Goal: Check status: Check status

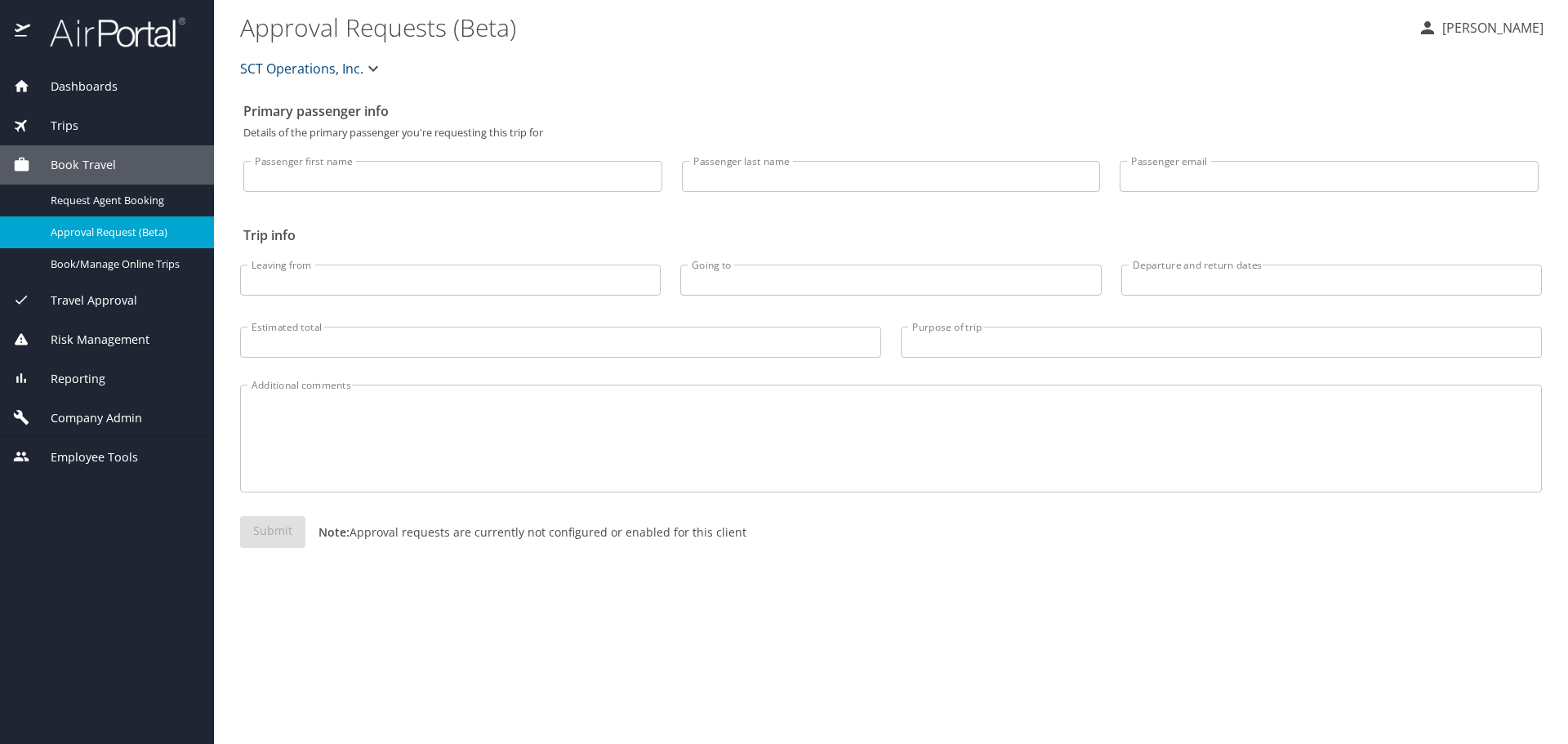
click at [56, 113] on div "Trips" at bounding box center [107, 125] width 214 height 39
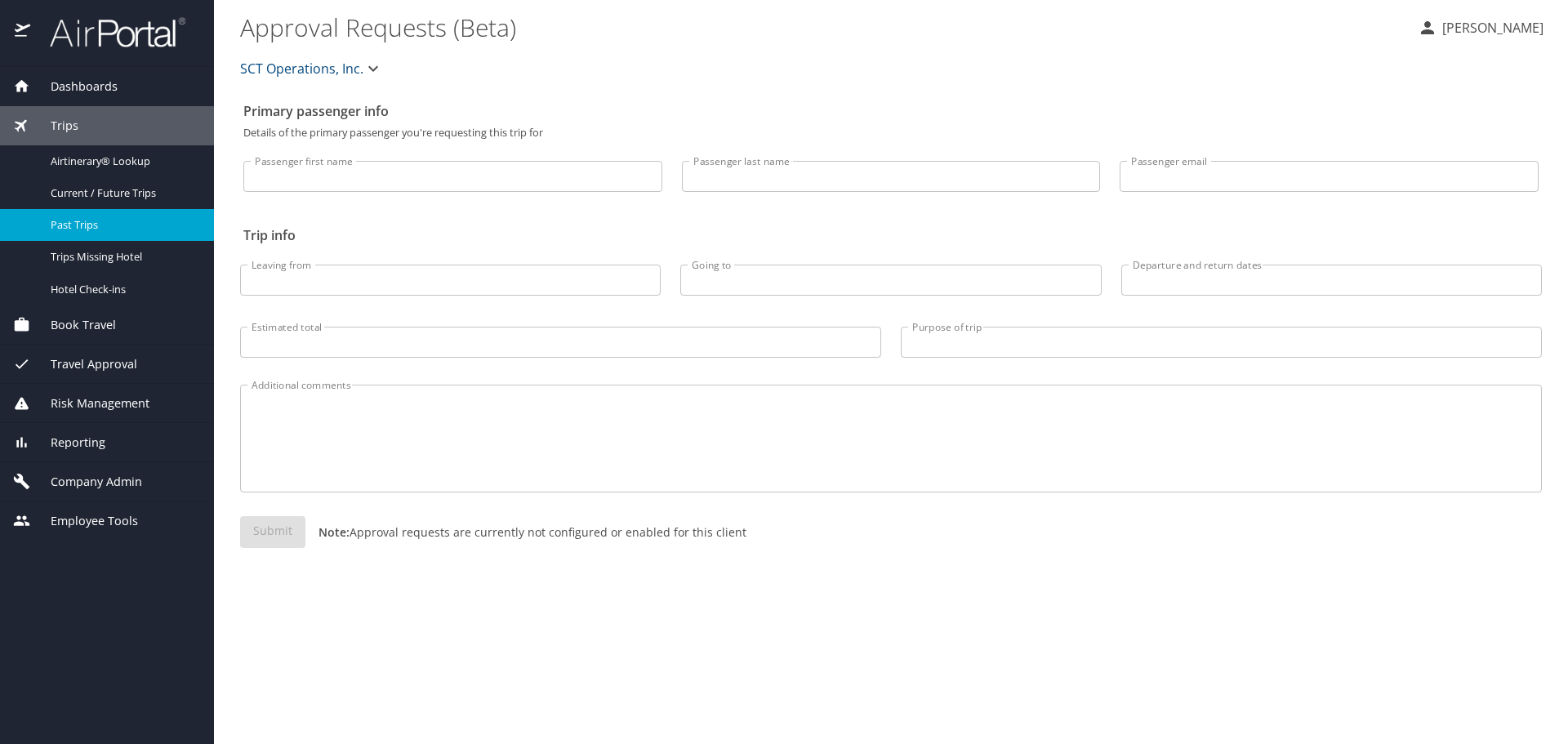
click at [75, 239] on link "Past Trips" at bounding box center [107, 224] width 214 height 32
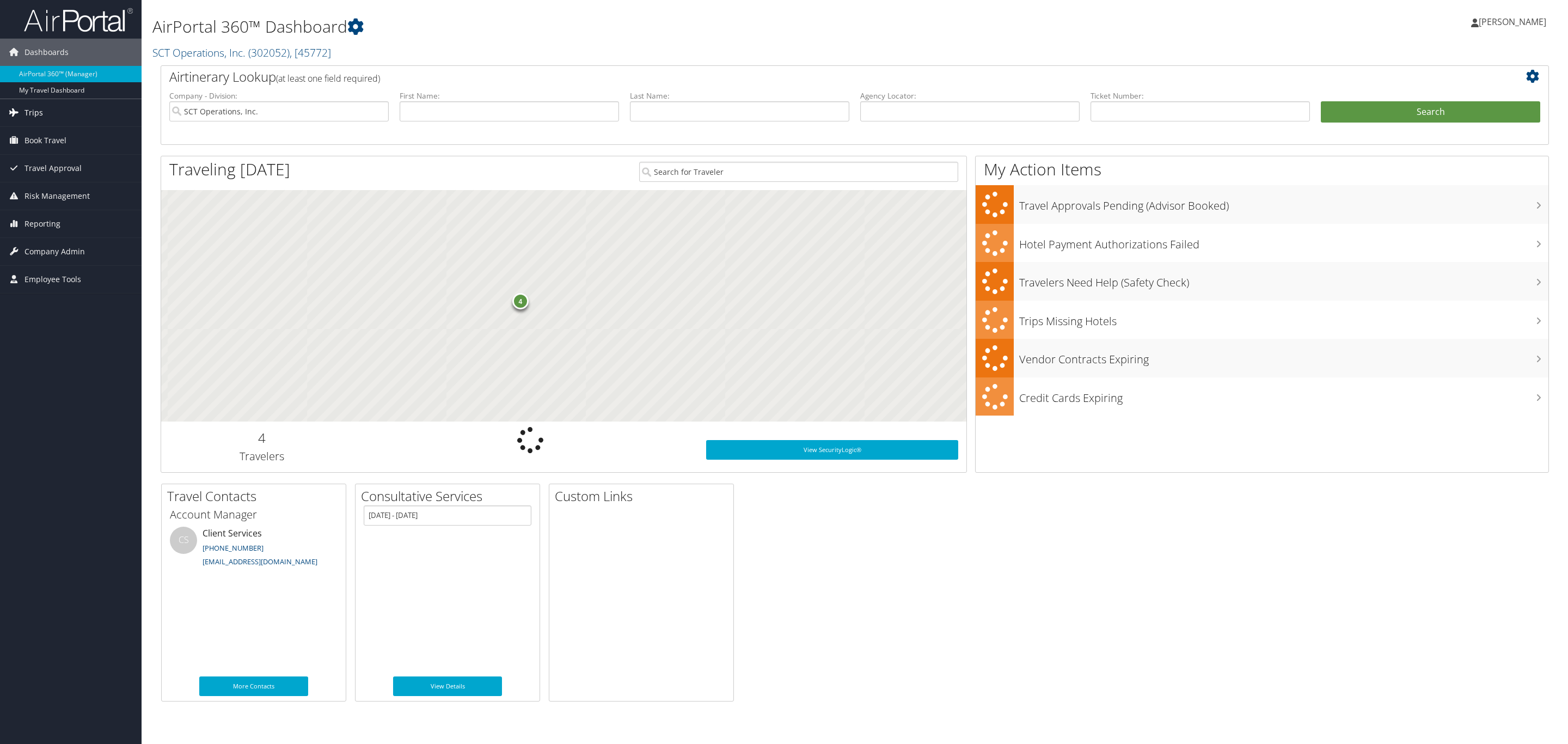
click at [33, 116] on span "Trips" at bounding box center [34, 113] width 19 height 27
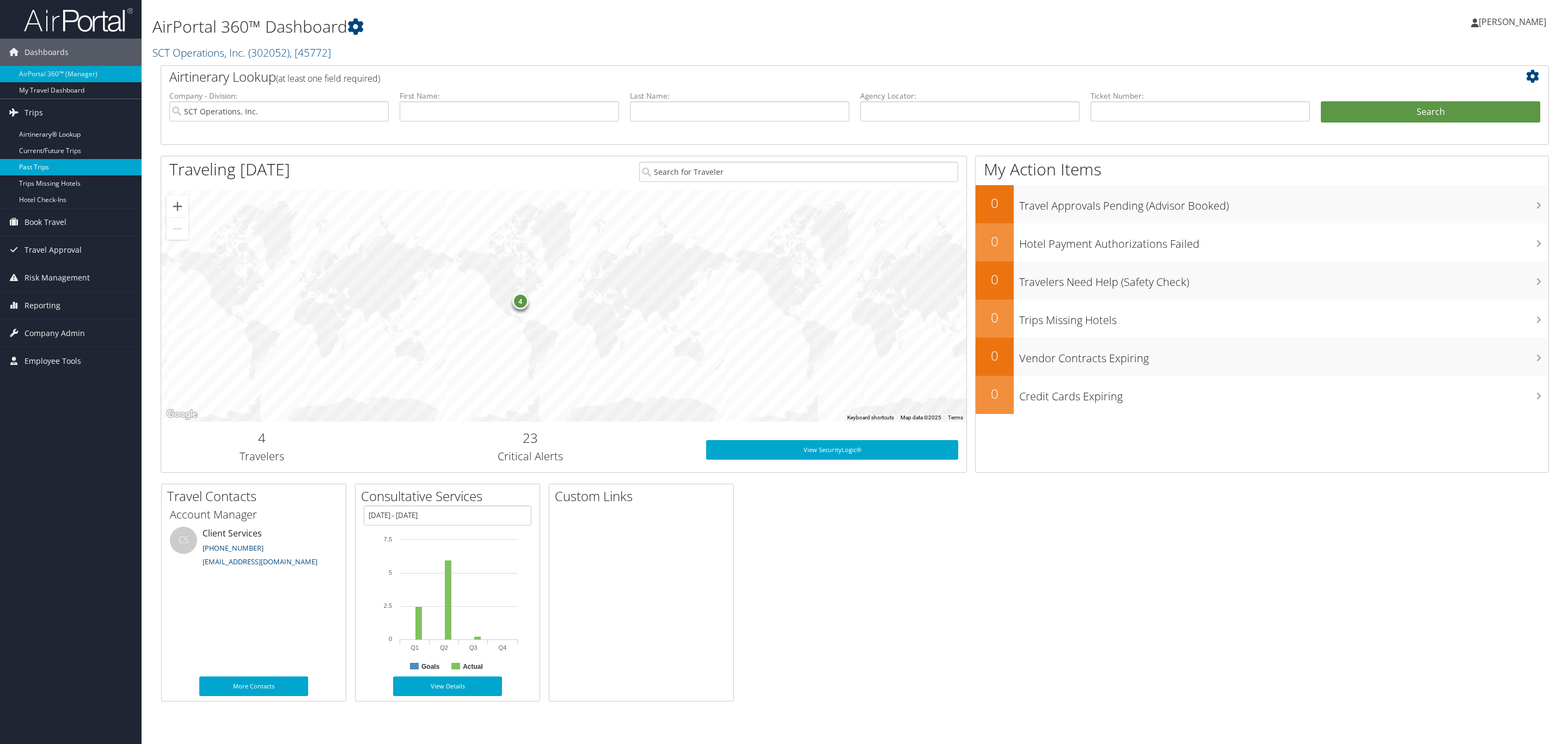
click at [30, 162] on link "Past Trips" at bounding box center [71, 167] width 142 height 16
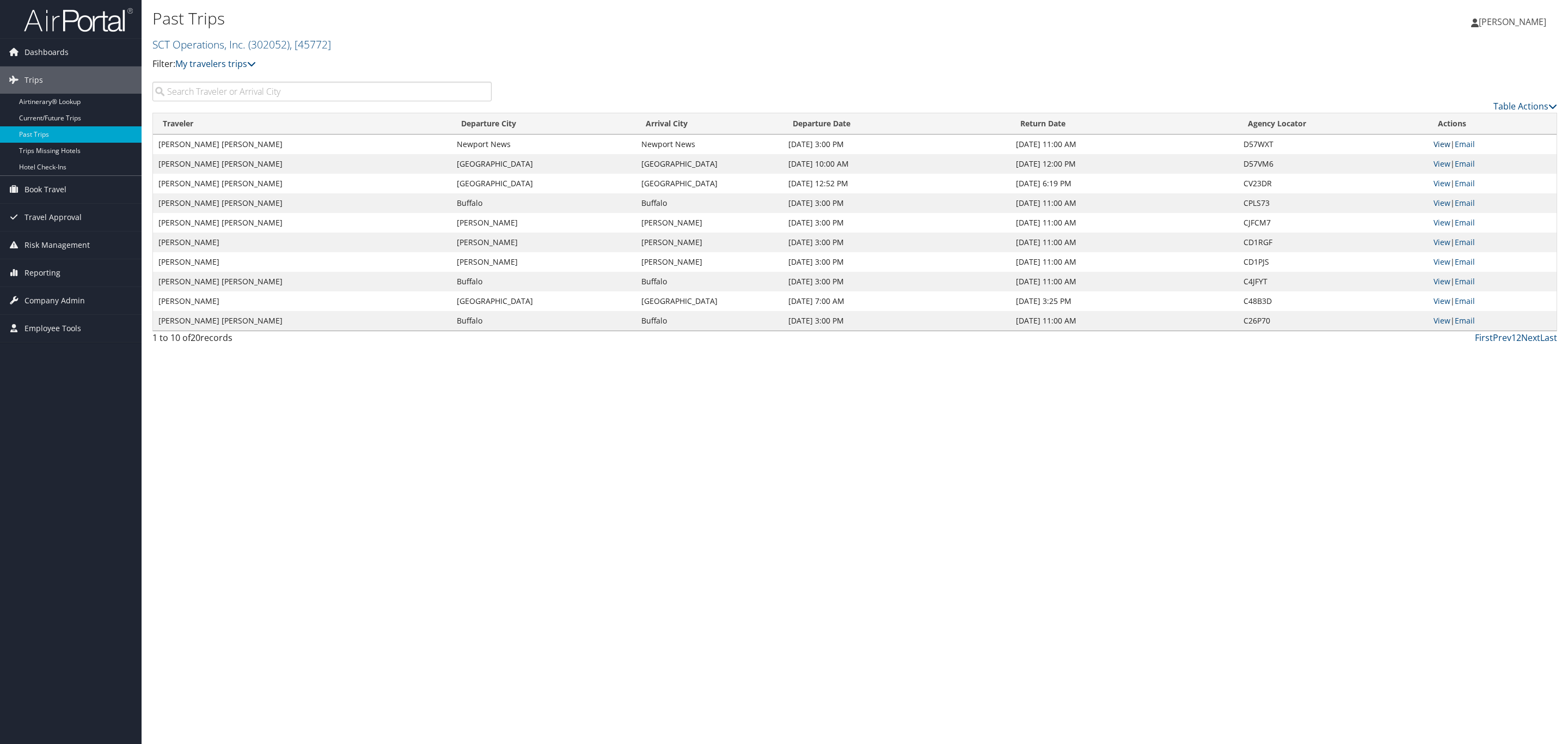
click at [1436, 150] on link "View" at bounding box center [1442, 144] width 17 height 10
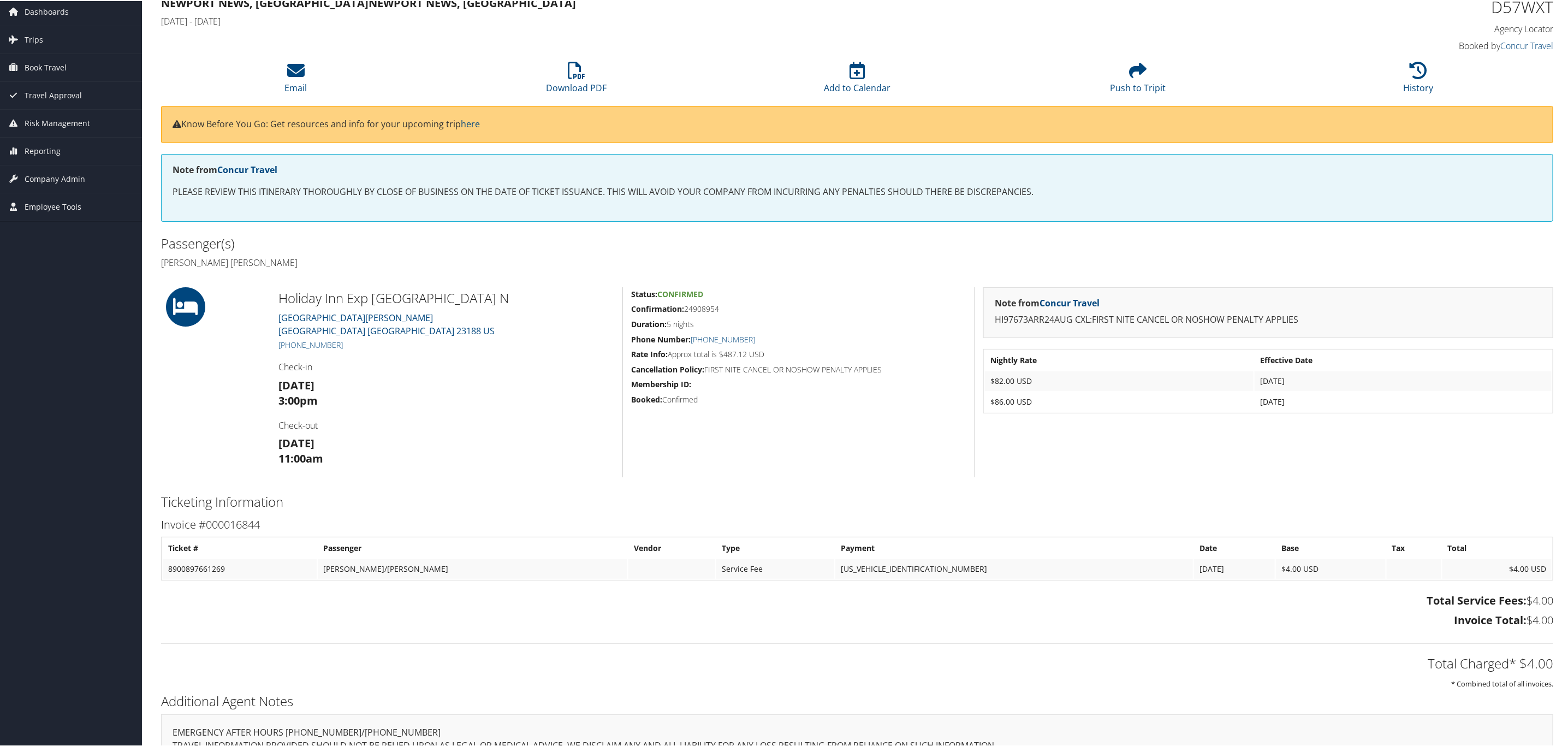
scroll to position [82, 0]
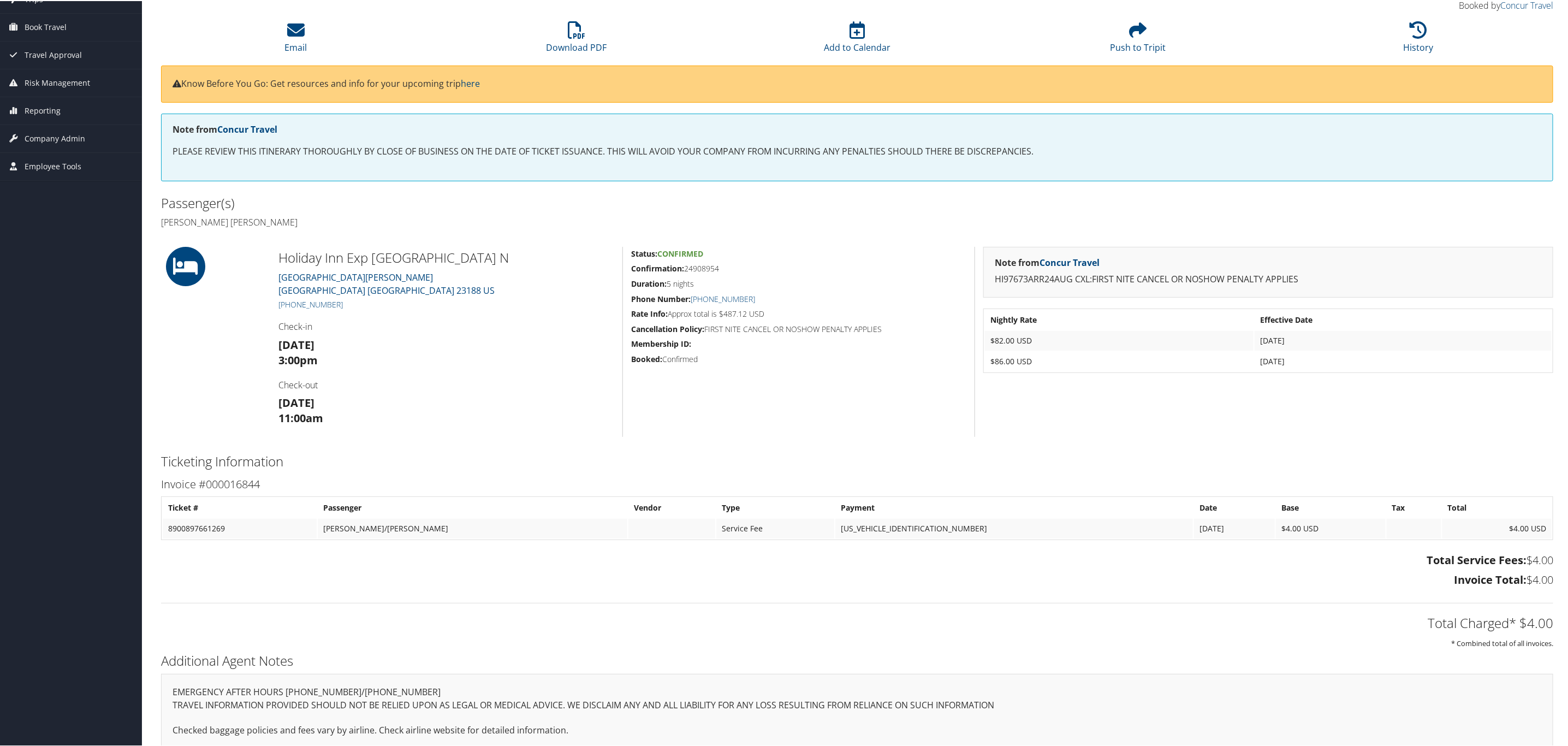
drag, startPoint x: 769, startPoint y: 308, endPoint x: 723, endPoint y: 318, distance: 47.1
click at [723, 318] on h5 "Rate Info: Approx total is $487.12 USD" at bounding box center [799, 313] width 336 height 11
click at [763, 382] on div "Status: Confirmed Confirmation: 24908954 Duration: 5 nights Phone Number: +1 (7…" at bounding box center [798, 341] width 352 height 190
